Goal: Task Accomplishment & Management: Manage account settings

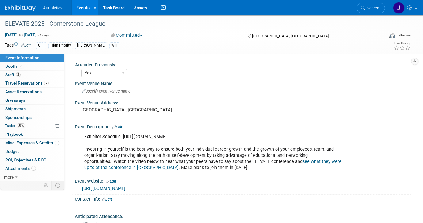
select select "Yes"
select select "Submitted"
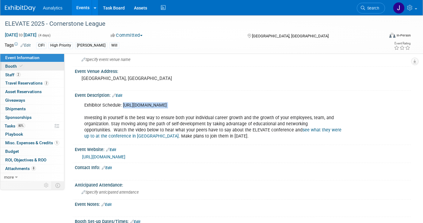
click at [25, 69] on link "Booth" at bounding box center [32, 66] width 64 height 8
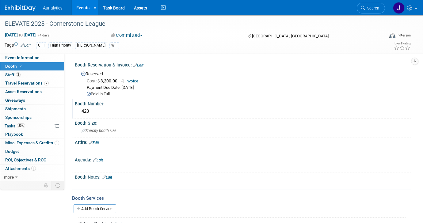
click at [85, 113] on div "423" at bounding box center [242, 112] width 327 height 10
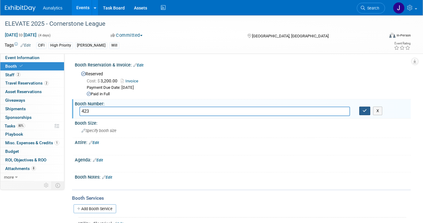
click at [364, 112] on icon "button" at bounding box center [365, 111] width 4 height 4
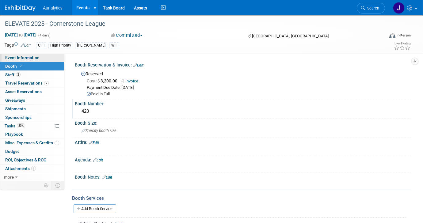
click at [26, 56] on span "Event Information" at bounding box center [22, 57] width 34 height 5
select select "Yes"
select select "Submitted"
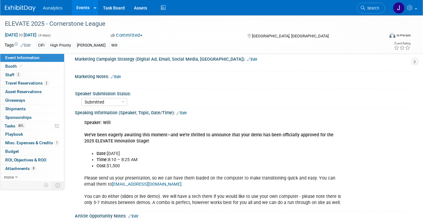
scroll to position [395, 0]
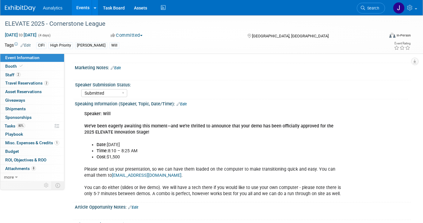
drag, startPoint x: 141, startPoint y: 150, endPoint x: 109, endPoint y: 144, distance: 32.7
click at [109, 144] on ul "Date: Thursday, Sept 4 Time: 8:10 – 8:25 AM Cost: $1,500" at bounding box center [213, 151] width 258 height 18
copy ul "Thursday, Sept 4 Time: 8:10 – 8:25 AM"
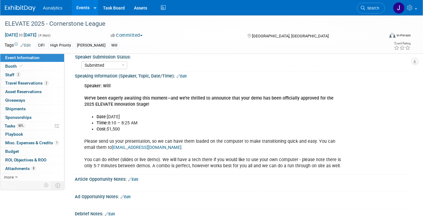
scroll to position [426, 0]
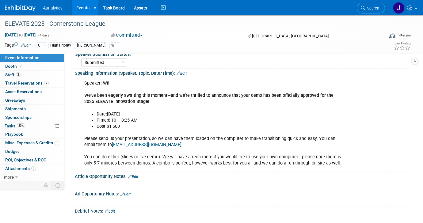
click at [94, 100] on b "We’ve been eagerly awaiting this moment—and we’re thrilled to announce that you…" at bounding box center [208, 98] width 249 height 11
copy b "ELEVATE"
click at [83, 20] on div "ELEVATE 2025 - Cornerstone League" at bounding box center [190, 23] width 374 height 11
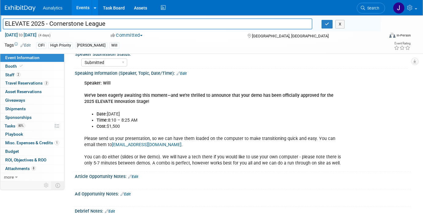
click at [83, 20] on input "ELEVATE 2025 - Cornerstone League" at bounding box center [158, 23] width 310 height 11
click at [172, 72] on div "Speaking Information (Speaker, Topic, Date/Time): Edit" at bounding box center [243, 73] width 336 height 8
click at [227, 79] on div "Speaker: Will We’ve been eagerly awaiting this moment—and we’re thrilled to ann…" at bounding box center [213, 123] width 266 height 92
click at [331, 25] on button "button" at bounding box center [327, 24] width 11 height 9
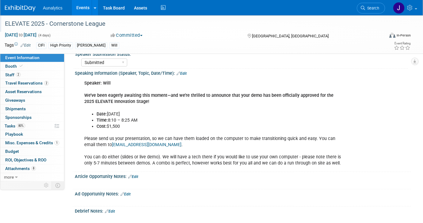
click at [76, 7] on link "Events" at bounding box center [83, 7] width 22 height 15
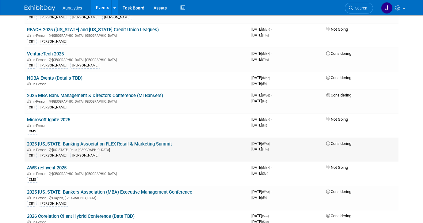
scroll to position [360, 0]
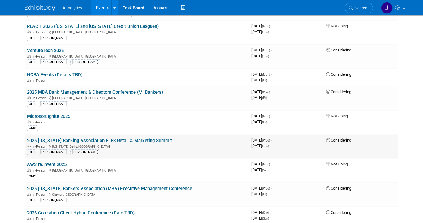
click at [75, 141] on link "2025 Wisconsin Banking Association FLEX Retail & Marketing Summit" at bounding box center [99, 141] width 145 height 6
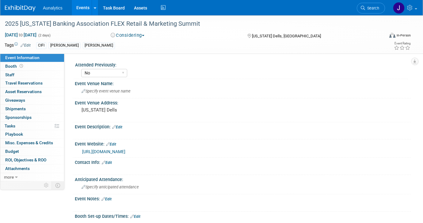
select select "No"
click at [19, 115] on link "0 Sponsorships 0" at bounding box center [32, 117] width 64 height 8
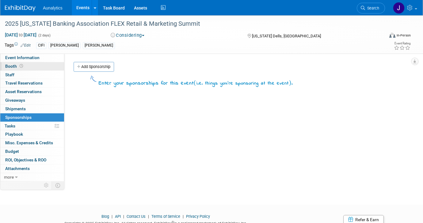
click at [20, 64] on icon at bounding box center [21, 65] width 3 height 3
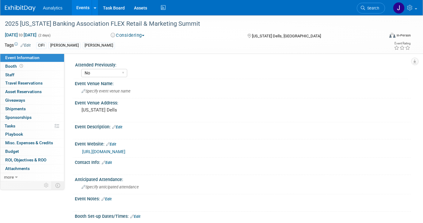
select select "No"
click at [125, 152] on link "https://www.wisbank.com/events/wba-flex-retail-marketing-summit/" at bounding box center [103, 151] width 43 height 5
click at [86, 6] on link "Events" at bounding box center [83, 7] width 22 height 15
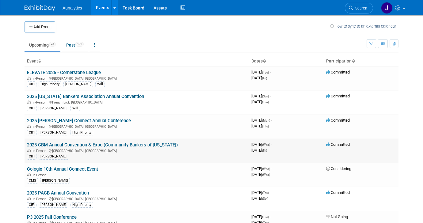
click at [125, 145] on link "2025 CBM Annual Convention & Expo (Community Bankers of [US_STATE])" at bounding box center [102, 145] width 151 height 6
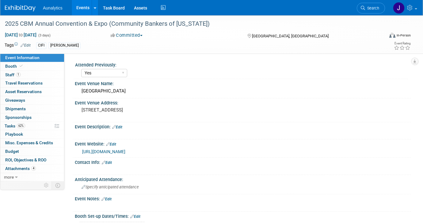
select select "Yes"
click at [27, 124] on link "62% Tasks 62%" at bounding box center [32, 126] width 64 height 8
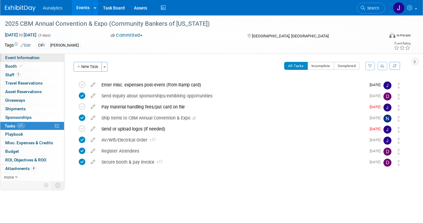
click at [36, 57] on span "Event Information" at bounding box center [22, 57] width 34 height 5
select select "Yes"
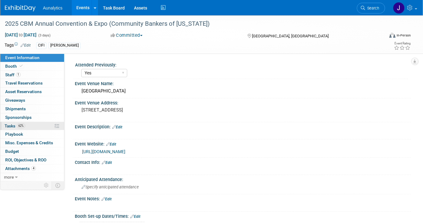
click at [27, 125] on link "62% Tasks 62%" at bounding box center [32, 126] width 64 height 8
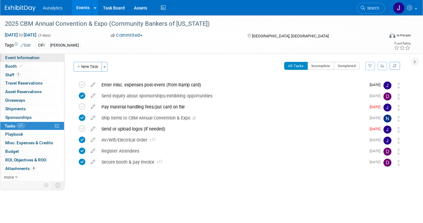
click at [35, 56] on span "Event Information" at bounding box center [22, 57] width 34 height 5
select select "Yes"
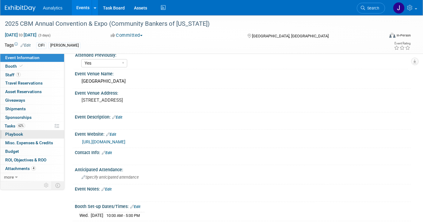
scroll to position [7, 0]
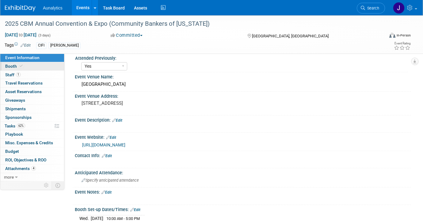
click at [35, 68] on link "Booth" at bounding box center [32, 66] width 64 height 8
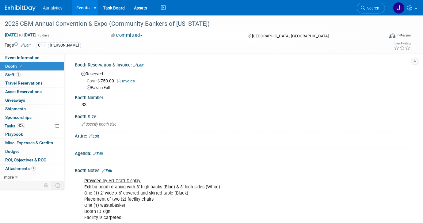
scroll to position [48, 0]
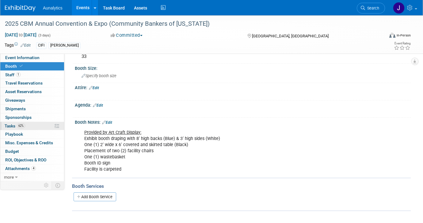
click at [22, 124] on span "62%" at bounding box center [21, 126] width 8 height 5
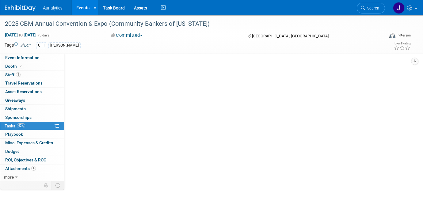
scroll to position [0, 0]
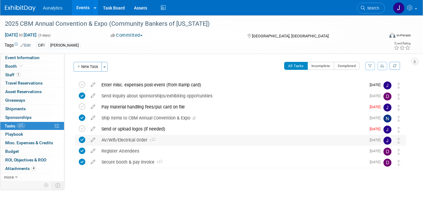
click at [141, 143] on div "AV/Wifi/Electrical Order 1" at bounding box center [232, 140] width 268 height 10
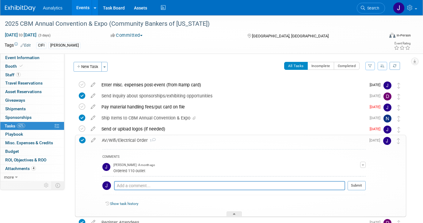
click at [141, 143] on div "AV/Wifi/Electrical Order 1" at bounding box center [232, 140] width 267 height 10
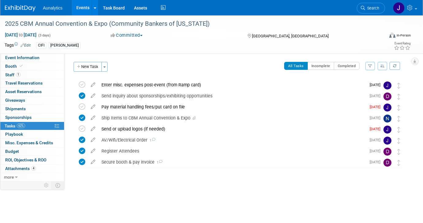
click at [123, 194] on div "2025 CBM Annual Convention & Expo (Community Bankers of Michigan) Sep 10, 2025 …" at bounding box center [211, 110] width 423 height 190
click at [148, 161] on div "Secure booth & pay invoice 1" at bounding box center [232, 162] width 268 height 10
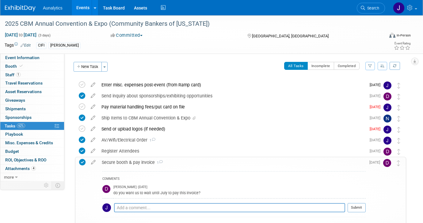
click at [148, 161] on div "Secure booth & pay invoice 1" at bounding box center [232, 162] width 267 height 10
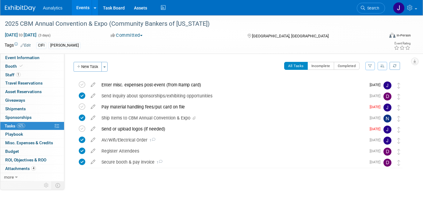
click at [128, 187] on div "2025 CBM Annual Convention & Expo (Community Bankers of Michigan) Williamsburg,…" at bounding box center [239, 135] width 334 height 113
click at [83, 130] on icon at bounding box center [82, 129] width 6 height 6
click at [82, 8] on link "Events" at bounding box center [83, 7] width 22 height 15
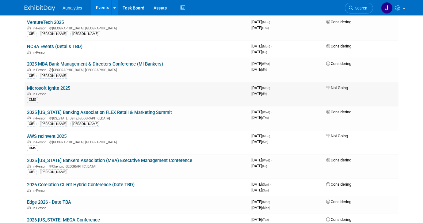
scroll to position [390, 0]
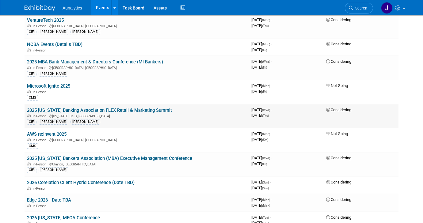
click at [124, 109] on link "2025 [US_STATE] Banking Association FLEX Retail & Marketing Summit" at bounding box center [99, 111] width 145 height 6
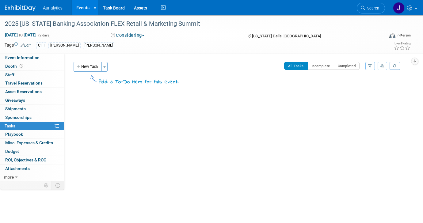
click at [21, 52] on div "Tags Edit CIFI [PERSON_NAME] [PERSON_NAME] Event Rating" at bounding box center [208, 46] width 416 height 11
click at [21, 55] on span "Event Information" at bounding box center [22, 57] width 34 height 5
select select "No"
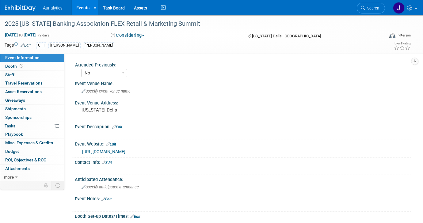
click at [106, 152] on link "[URL][DOMAIN_NAME]" at bounding box center [103, 151] width 43 height 5
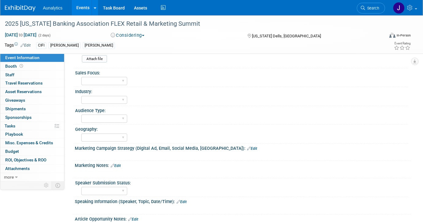
scroll to position [296, 0]
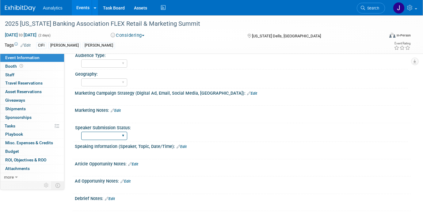
click at [108, 136] on select "No Submission Not Started Submitted Accepted Declined" at bounding box center [104, 136] width 46 height 8
select select "Accepted"
click at [81, 132] on select "No Submission Not Started Submitted Accepted Declined" at bounding box center [104, 136] width 46 height 8
click at [185, 150] on div "X" at bounding box center [242, 150] width 328 height 3
click at [185, 148] on link "Edit" at bounding box center [182, 147] width 10 height 4
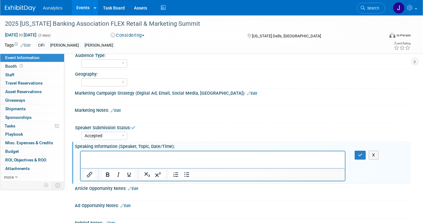
scroll to position [0, 0]
click at [163, 158] on p "Rich Text Area. Press ALT-0 for help." at bounding box center [212, 157] width 257 height 6
click at [145, 158] on p "November 19, 2025" at bounding box center [212, 157] width 257 height 6
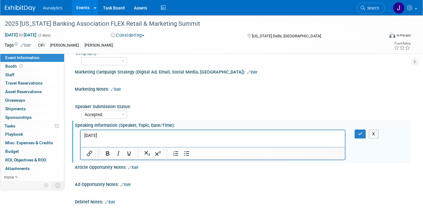
scroll to position [315, 0]
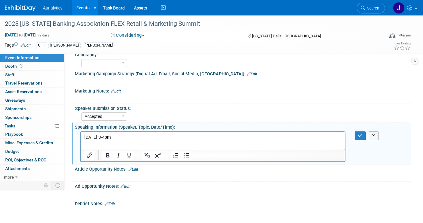
click at [86, 137] on p "November 19, 2025 3-4pm" at bounding box center [212, 137] width 257 height 6
click at [361, 137] on icon "button" at bounding box center [360, 136] width 5 height 4
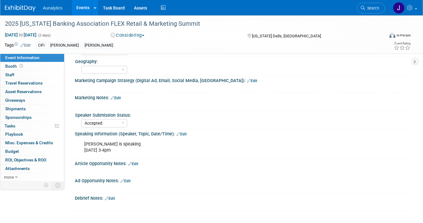
scroll to position [308, 0]
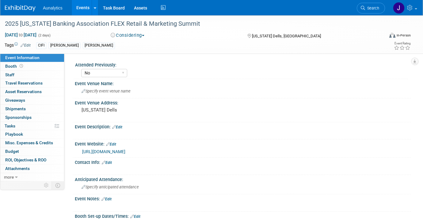
select select "No"
click at [140, 35] on button "Considering" at bounding box center [128, 35] width 38 height 6
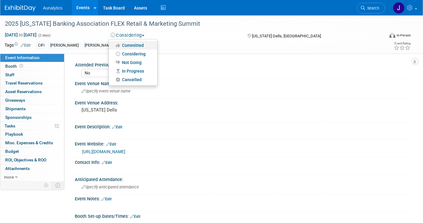
click at [144, 45] on link "Committed" at bounding box center [133, 45] width 48 height 9
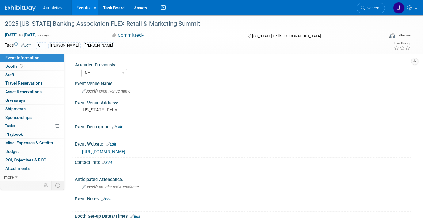
click at [114, 143] on link "Edit" at bounding box center [111, 144] width 10 height 4
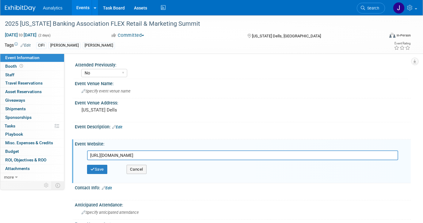
click at [155, 154] on input "[URL][DOMAIN_NAME]" at bounding box center [242, 156] width 311 height 10
type input "[URL][DOMAIN_NAME]"
click at [105, 169] on button "Save" at bounding box center [97, 169] width 20 height 9
